Goal: Transaction & Acquisition: Purchase product/service

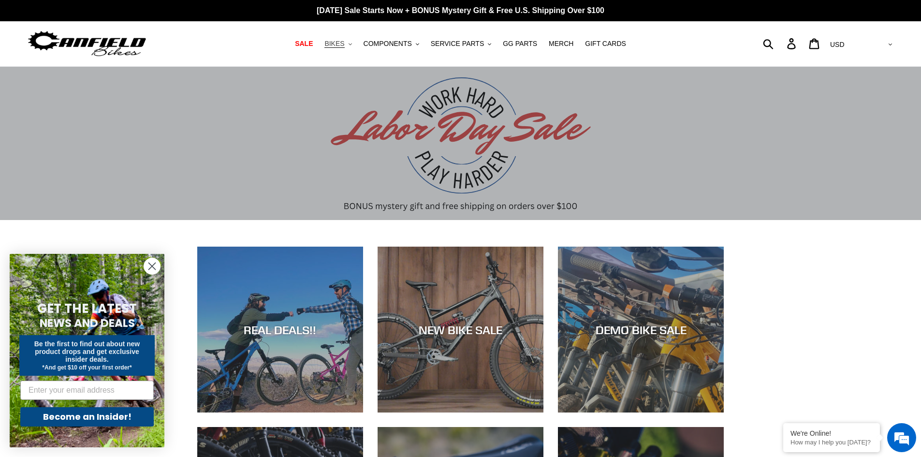
click at [344, 44] on span "BIKES" at bounding box center [334, 44] width 20 height 8
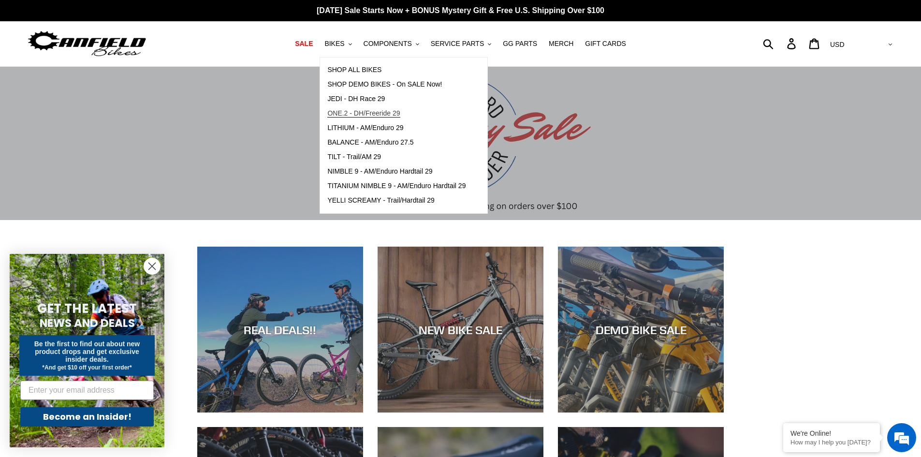
click at [400, 115] on span "ONE.2 - DH/Freeride 29" at bounding box center [363, 113] width 72 height 8
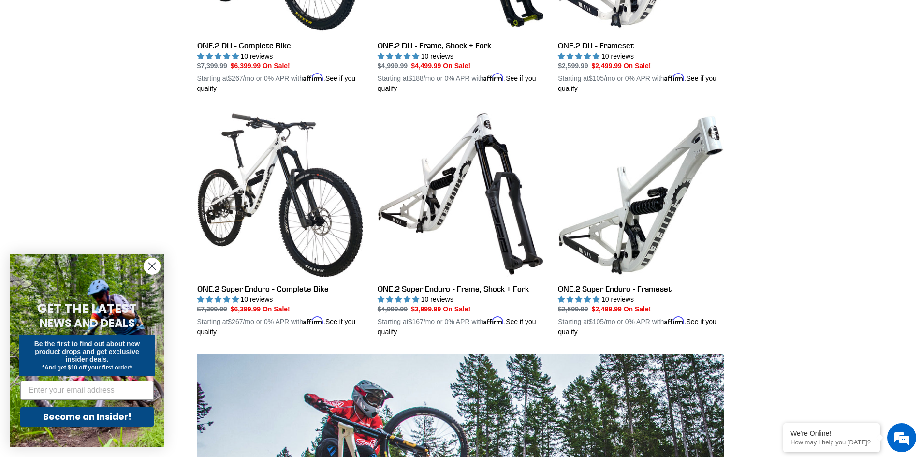
scroll to position [438, 0]
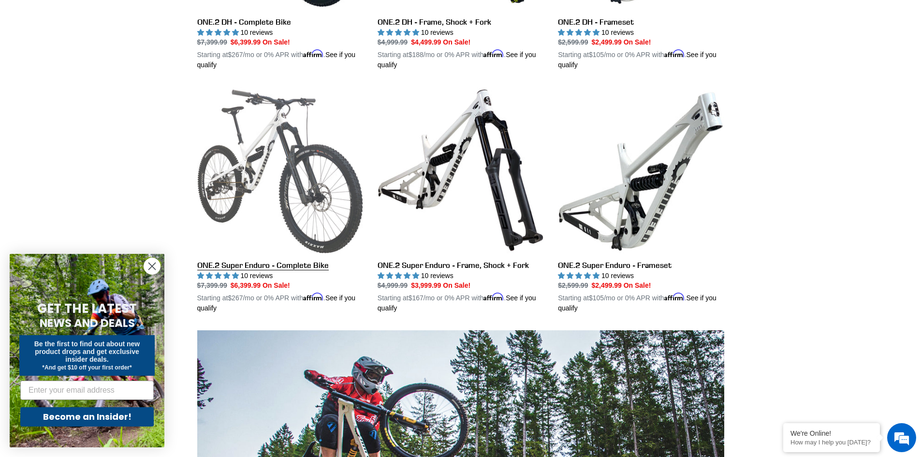
click at [277, 146] on link "ONE.2 Super Enduro - Complete Bike" at bounding box center [280, 200] width 166 height 226
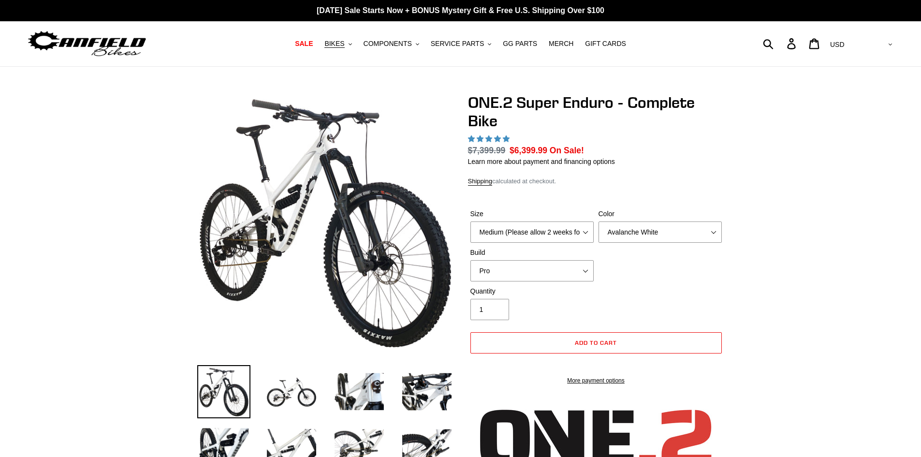
select select "highest-rating"
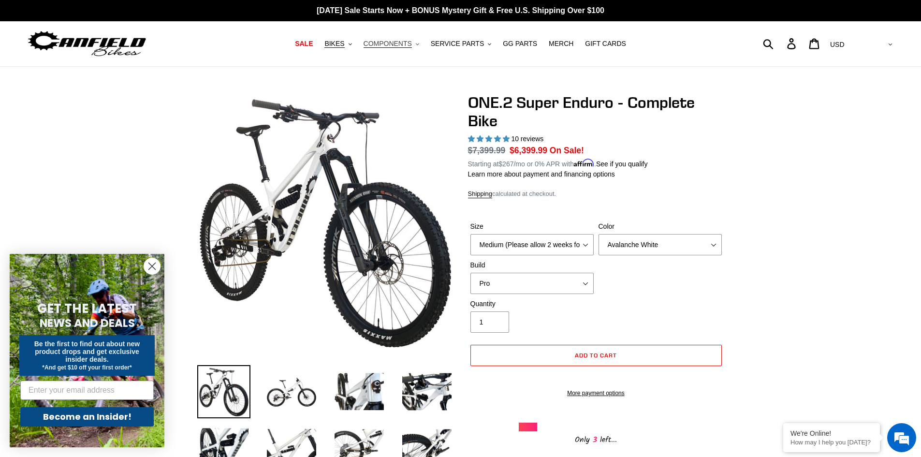
click at [404, 43] on span "COMPONENTS" at bounding box center [387, 44] width 48 height 8
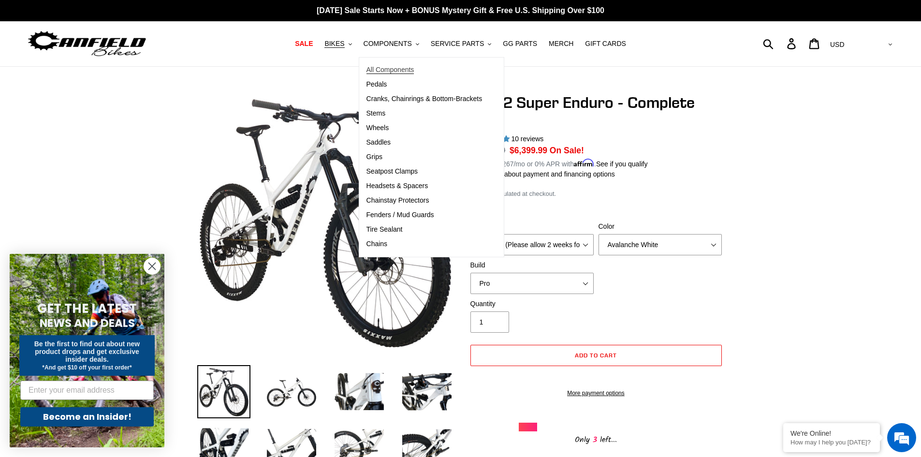
click at [402, 67] on span "All Components" at bounding box center [390, 70] width 48 height 8
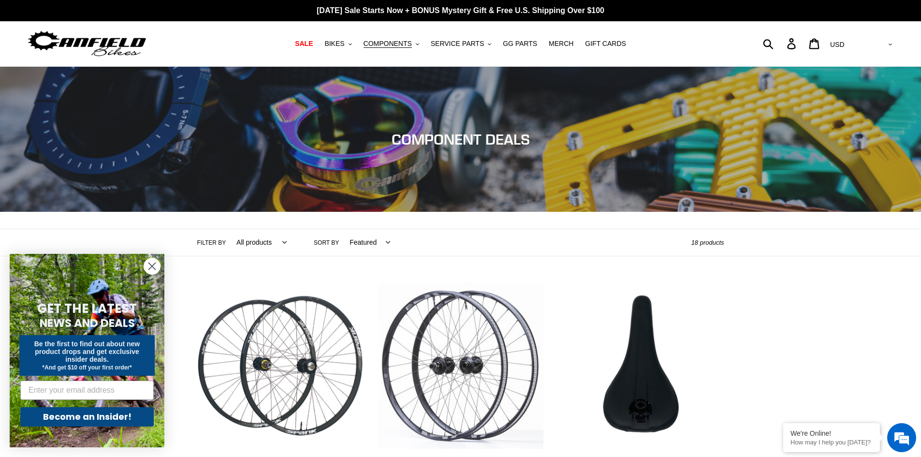
scroll to position [56, 0]
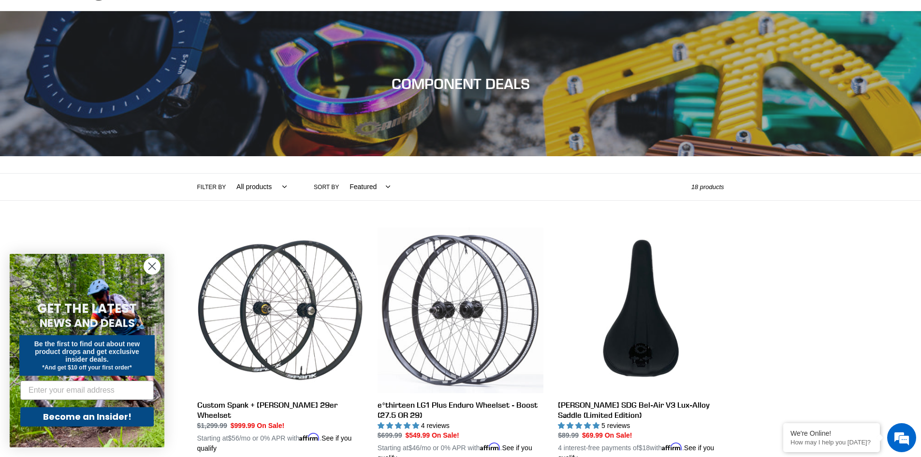
click at [154, 264] on icon "Close dialog" at bounding box center [152, 266] width 7 height 7
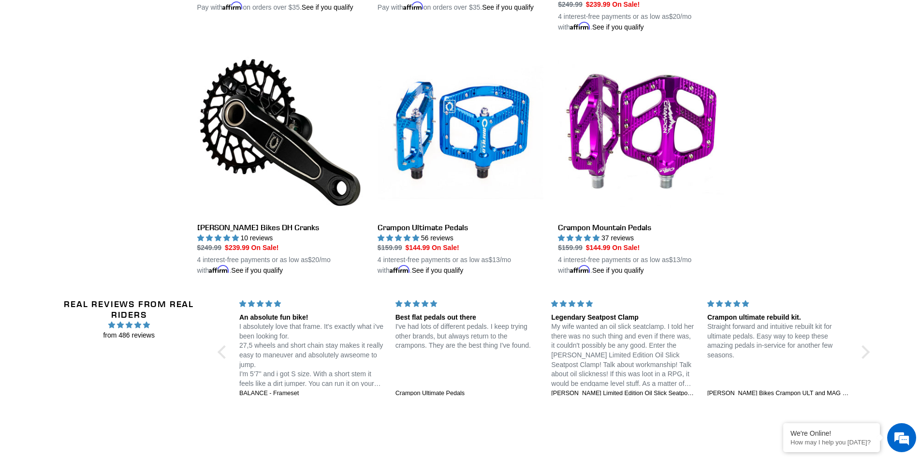
scroll to position [1487, 0]
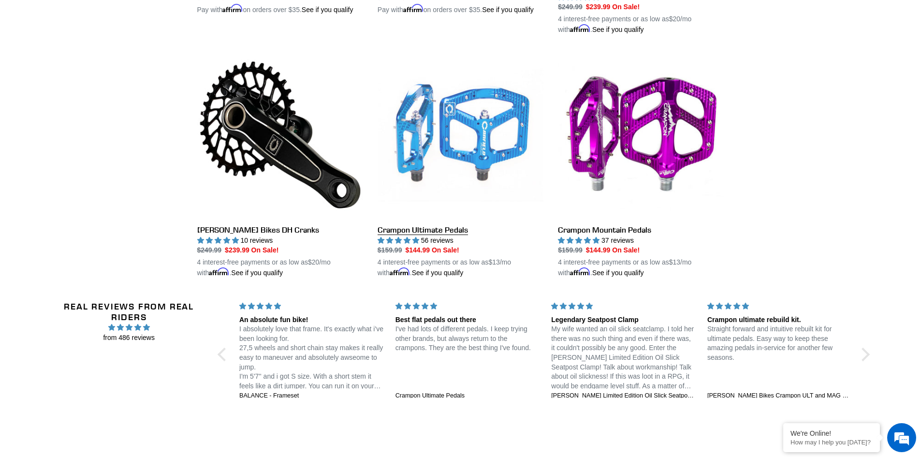
click at [429, 98] on link "Crampon Ultimate Pedals" at bounding box center [460, 165] width 166 height 226
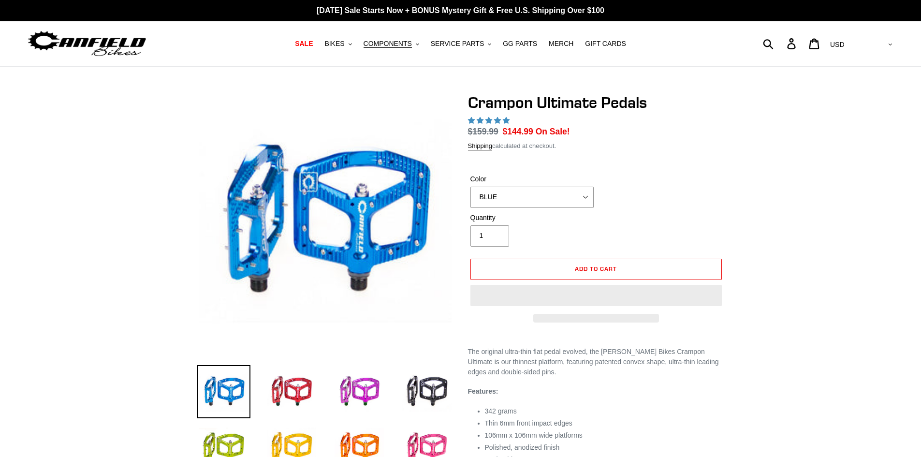
select select "highest-rating"
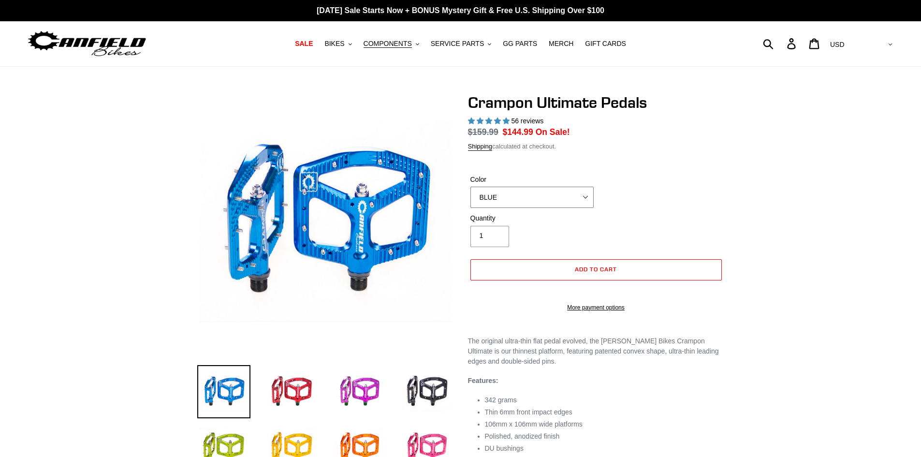
click at [513, 195] on select "BLUE RED PURPLE STEALTH BRONZE GREY TURQUOISE BLACK POLISHED BAJA GOLD PNW GREE…" at bounding box center [531, 197] width 123 height 21
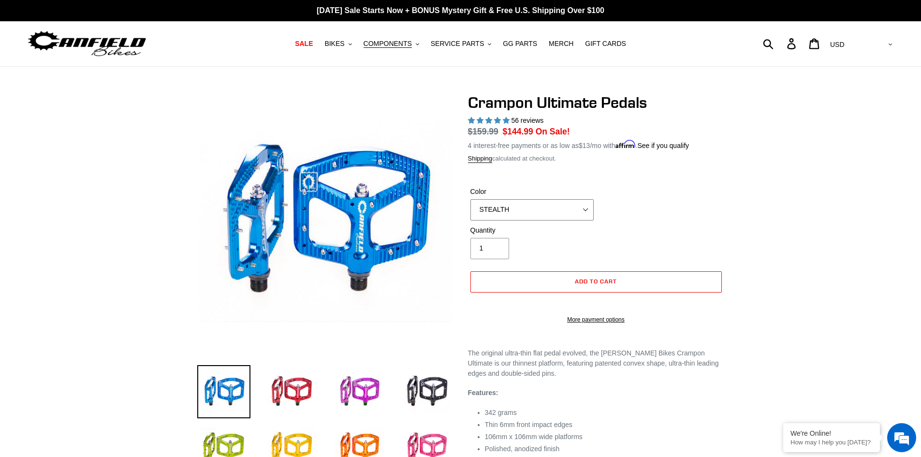
click at [470, 199] on select "BLUE RED PURPLE STEALTH BRONZE GREY TURQUOISE BLACK POLISHED BAJA GOLD PNW GREE…" at bounding box center [531, 209] width 123 height 21
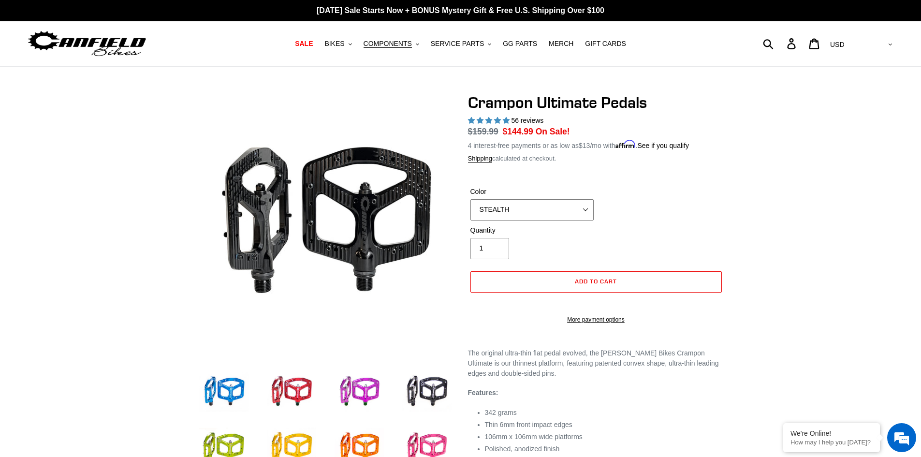
click at [509, 210] on select "BLUE RED PURPLE STEALTH BRONZE GREY TURQUOISE BLACK POLISHED BAJA GOLD PNW GREE…" at bounding box center [531, 209] width 123 height 21
click at [470, 199] on select "BLUE RED PURPLE STEALTH BRONZE GREY TURQUOISE BLACK POLISHED BAJA GOLD PNW GREE…" at bounding box center [531, 209] width 123 height 21
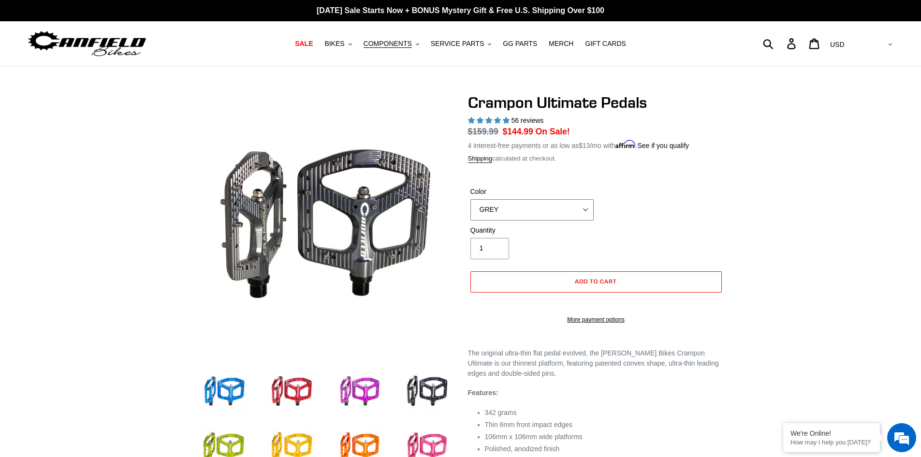
click at [510, 212] on select "BLUE RED PURPLE STEALTH BRONZE GREY TURQUOISE BLACK POLISHED BAJA GOLD PNW GREE…" at bounding box center [531, 209] width 123 height 21
select select "POLISHED"
click at [470, 199] on select "BLUE RED PURPLE STEALTH BRONZE GREY TURQUOISE BLACK POLISHED BAJA GOLD PNW GREE…" at bounding box center [531, 209] width 123 height 21
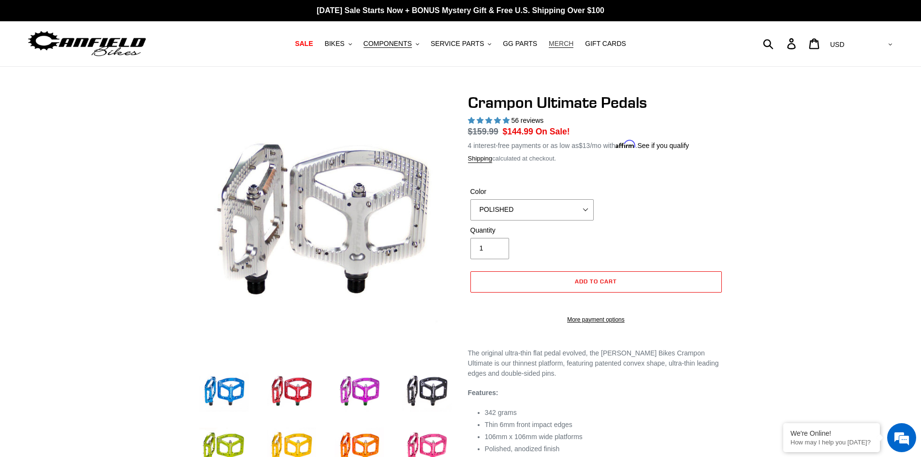
click at [544, 50] on link "MERCH" at bounding box center [561, 43] width 34 height 13
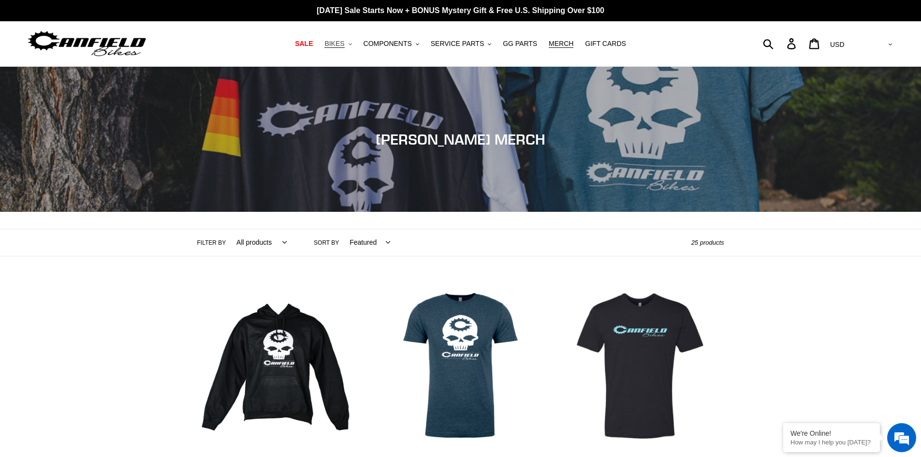
click at [344, 42] on span "BIKES" at bounding box center [334, 44] width 20 height 8
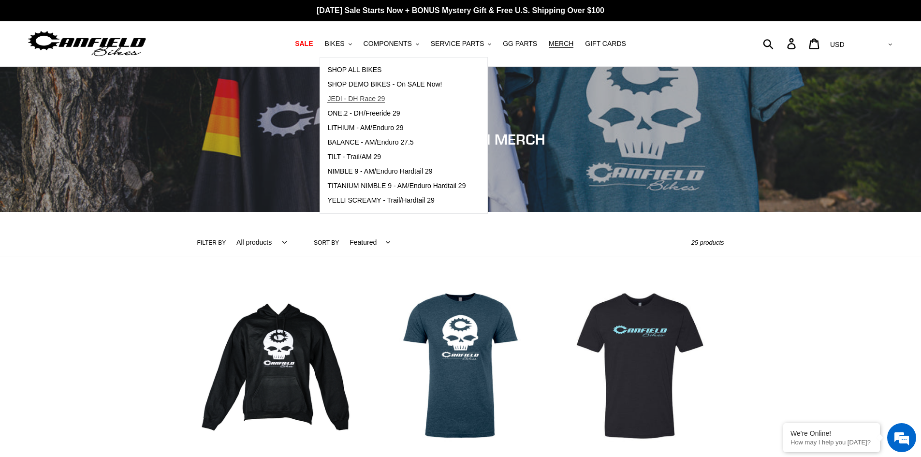
click at [379, 95] on span "JEDI - DH Race 29" at bounding box center [356, 99] width 58 height 8
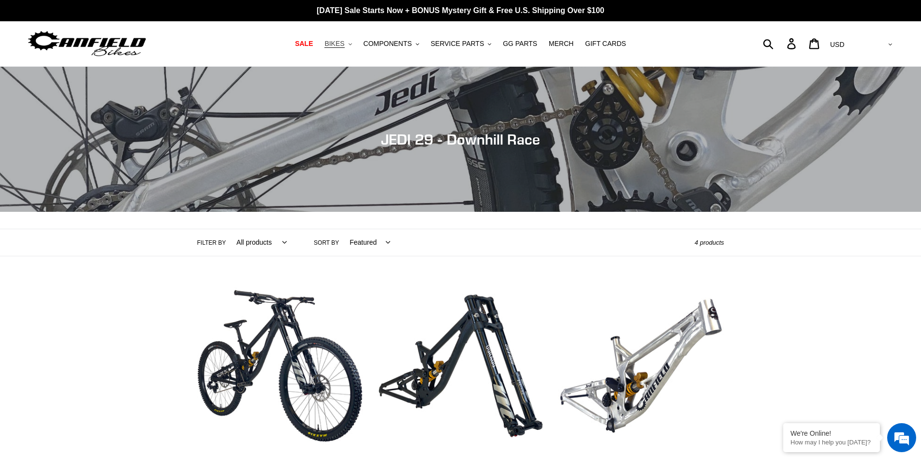
click at [344, 45] on span "BIKES" at bounding box center [334, 44] width 20 height 8
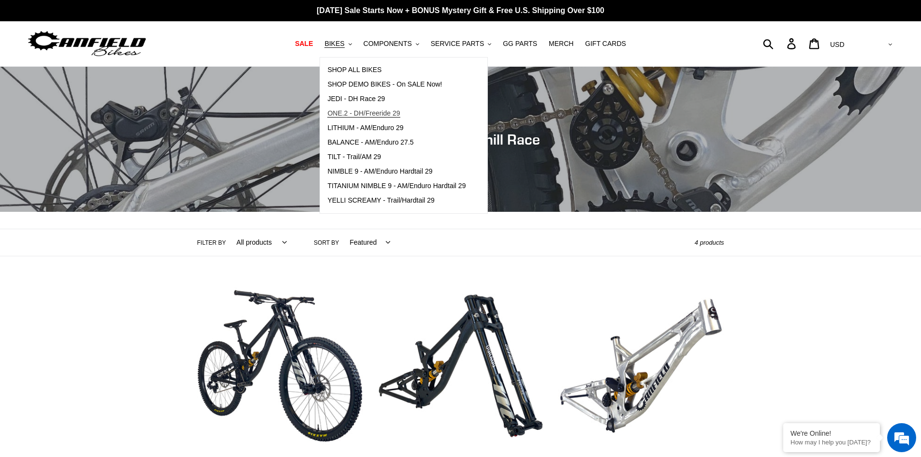
click at [400, 114] on span "ONE.2 - DH/Freeride 29" at bounding box center [363, 113] width 72 height 8
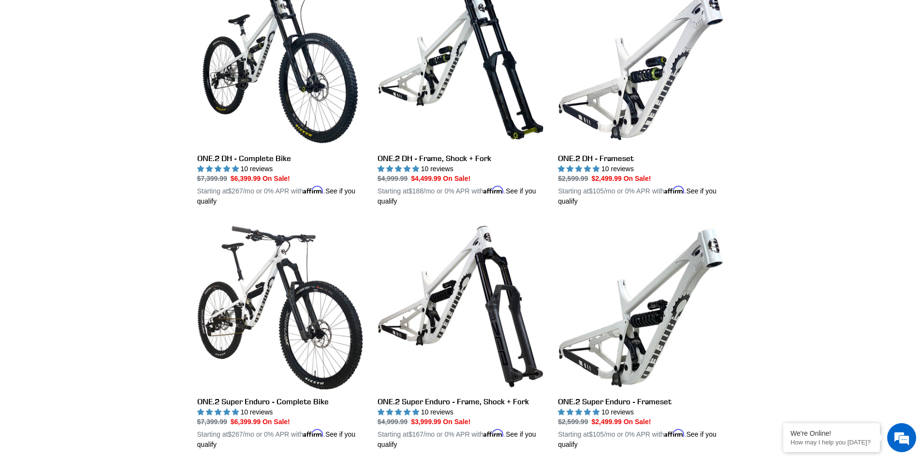
scroll to position [326, 0]
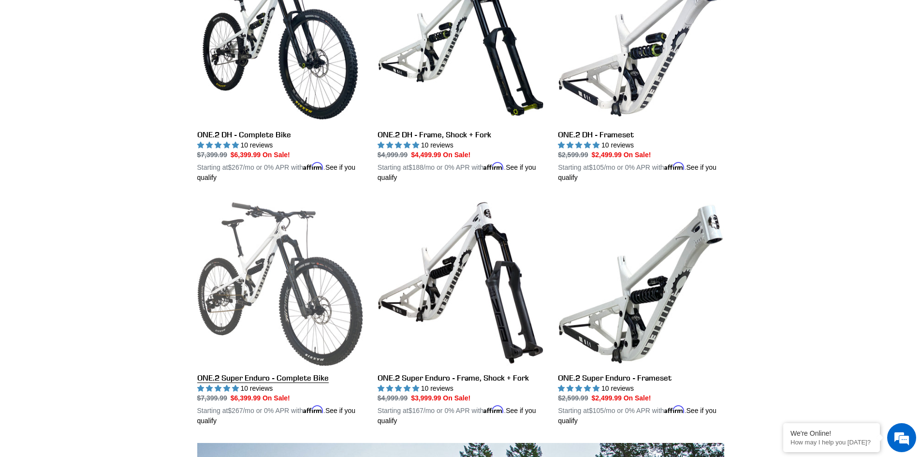
click at [325, 311] on link "ONE.2 Super Enduro - Complete Bike" at bounding box center [280, 313] width 166 height 226
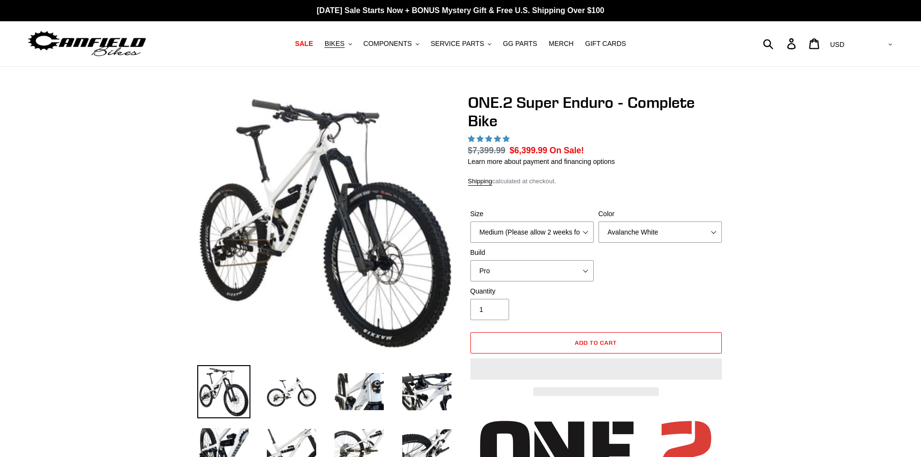
select select "highest-rating"
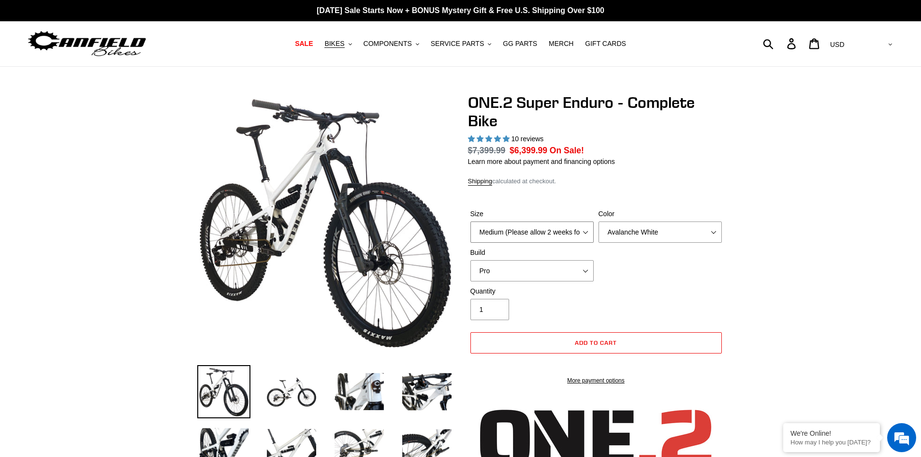
click at [573, 233] on select "Medium (Please allow 2 weeks for delivery) Large (Sold Out)" at bounding box center [531, 231] width 123 height 21
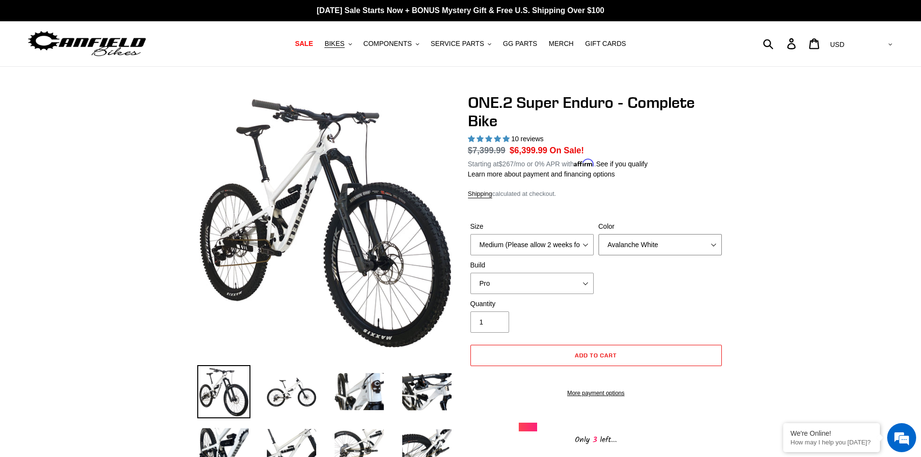
click at [714, 246] on select "Avalanche White Bentonite Grey" at bounding box center [659, 244] width 123 height 21
click at [598, 234] on select "Avalanche White Bentonite Grey" at bounding box center [659, 244] width 123 height 21
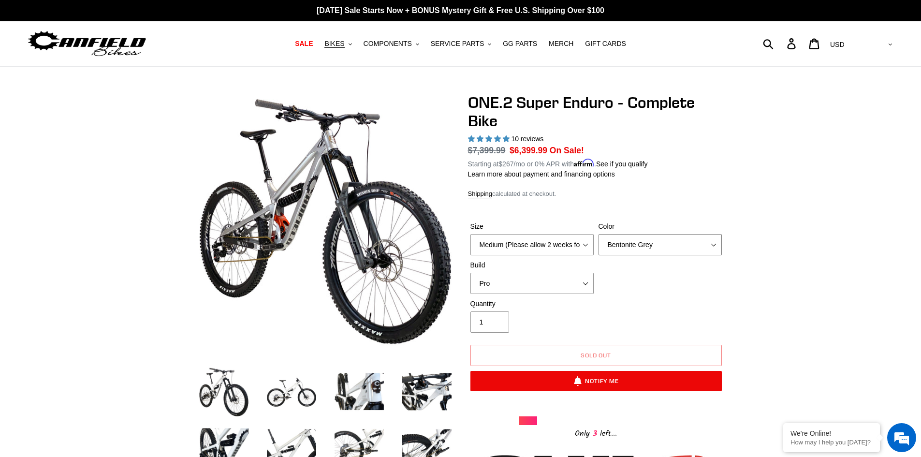
click at [686, 239] on select "Avalanche White Bentonite Grey" at bounding box center [659, 244] width 123 height 21
select select "Avalanche White"
click at [598, 234] on select "Avalanche White Bentonite Grey" at bounding box center [659, 244] width 123 height 21
